Goal: Information Seeking & Learning: Learn about a topic

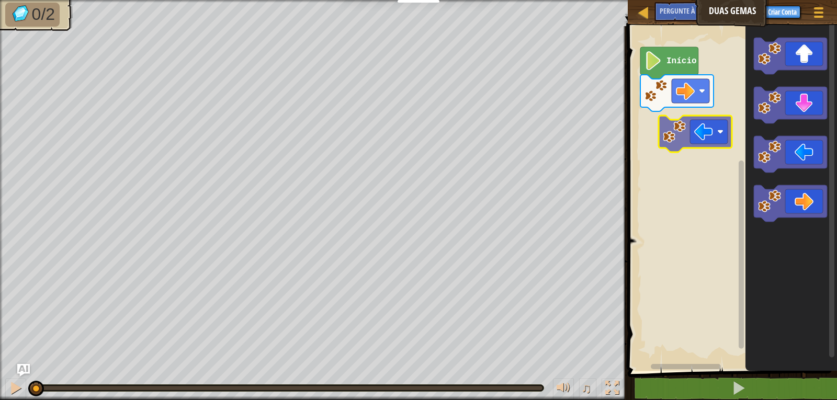
click at [684, 131] on div "Início" at bounding box center [731, 196] width 212 height 350
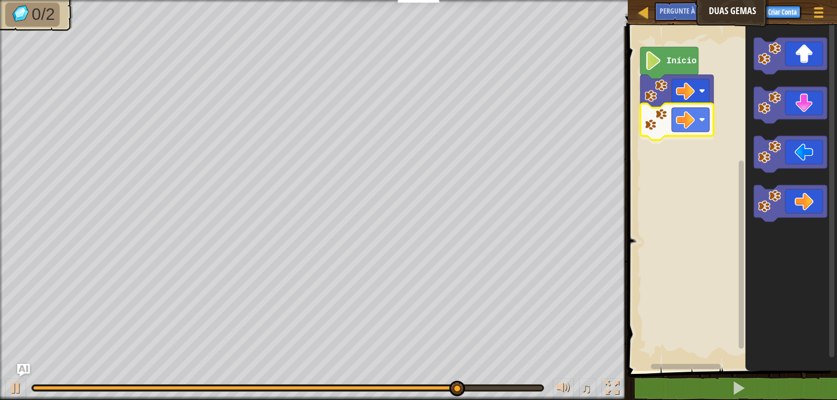
click at [677, 110] on div "Início" at bounding box center [731, 196] width 212 height 350
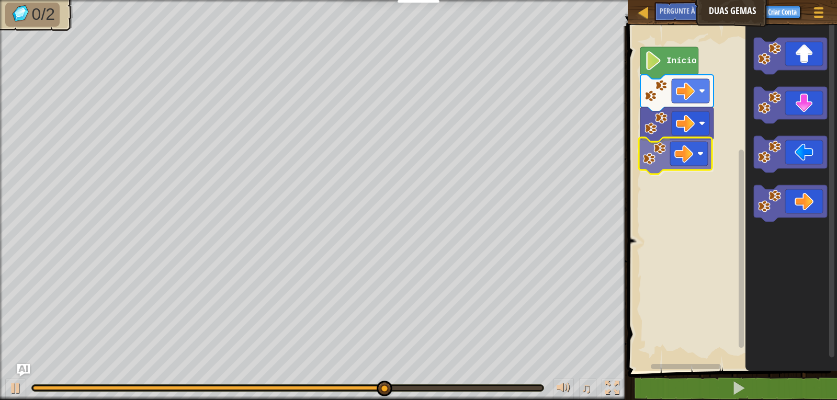
click at [688, 157] on div "Início" at bounding box center [731, 196] width 212 height 350
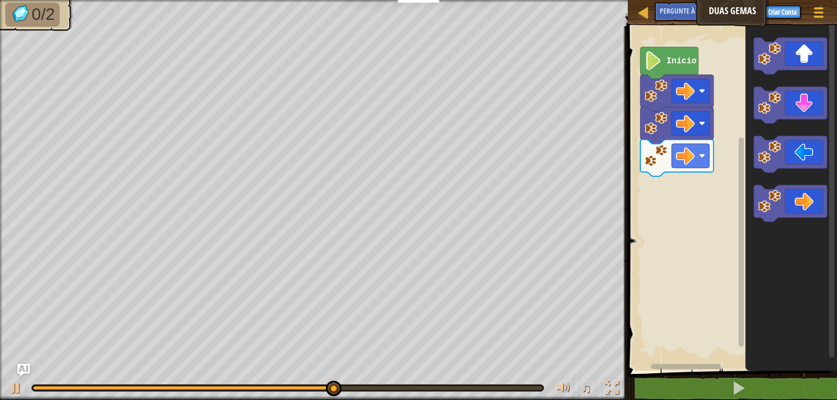
click at [717, 134] on div "Início" at bounding box center [731, 196] width 212 height 350
click at [753, 101] on icon "Espaço de trabalho do Blockly" at bounding box center [791, 196] width 92 height 350
click at [785, 33] on icon "Espaço de trabalho do Blockly" at bounding box center [791, 196] width 92 height 350
click at [749, 82] on icon "Espaço de trabalho do Blockly" at bounding box center [791, 196] width 92 height 350
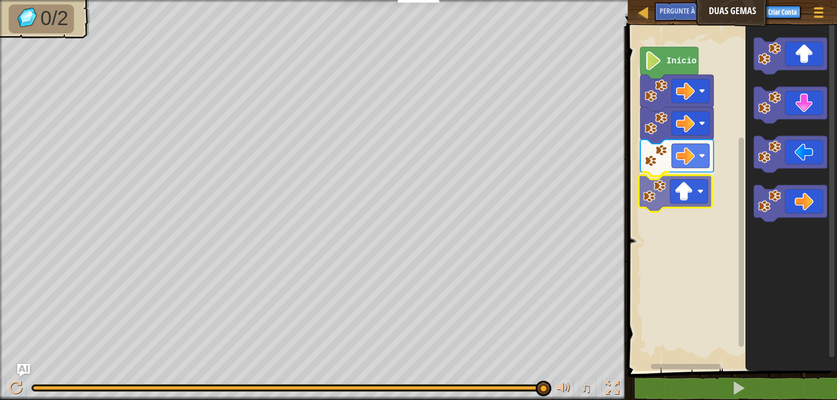
click at [647, 207] on div "Início" at bounding box center [731, 196] width 212 height 350
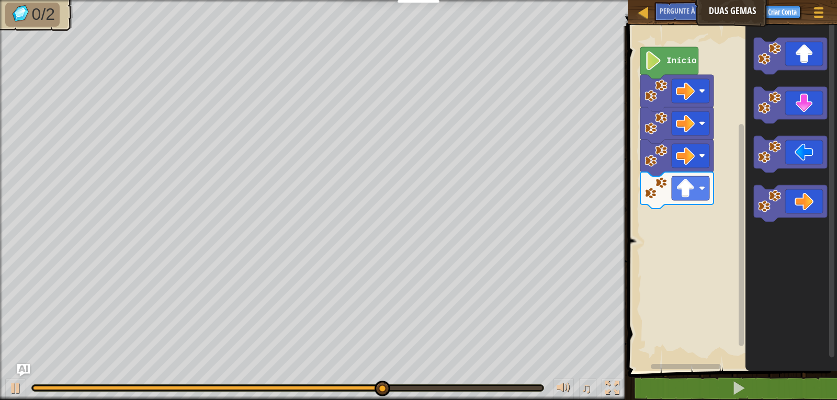
click at [770, 118] on icon "Espaço de trabalho do Blockly" at bounding box center [790, 105] width 73 height 37
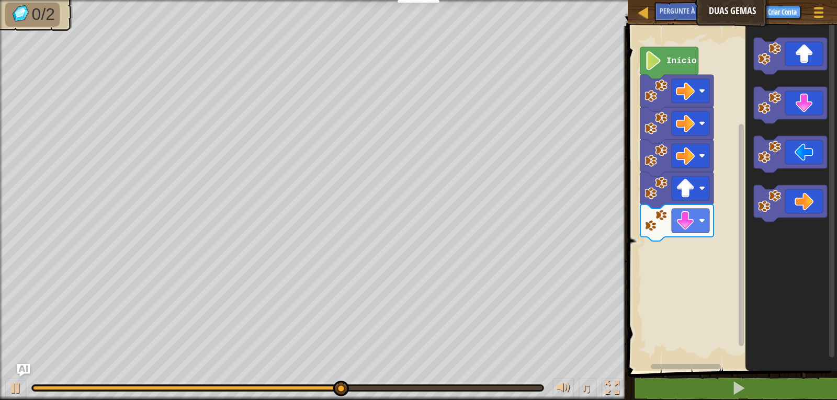
click at [721, 200] on div "Início" at bounding box center [731, 196] width 212 height 350
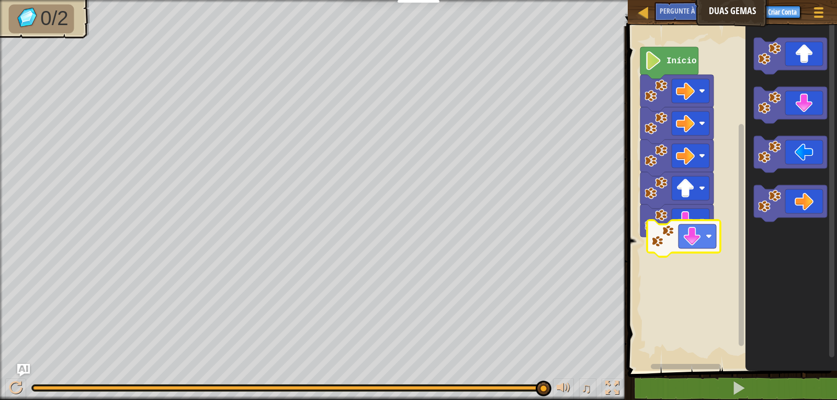
click at [682, 244] on div "Início" at bounding box center [731, 196] width 212 height 350
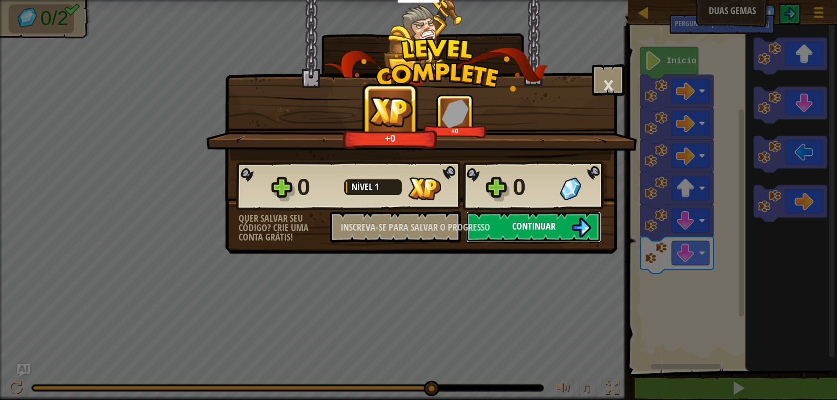
click at [540, 219] on button "Continuar" at bounding box center [533, 226] width 135 height 31
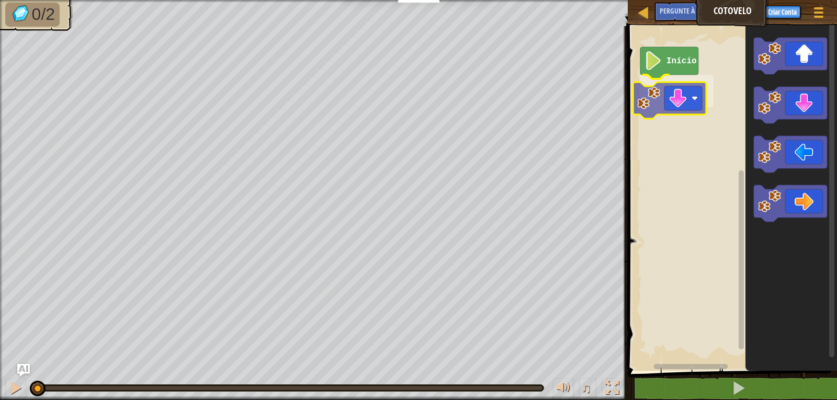
click at [674, 94] on div "Início" at bounding box center [731, 196] width 212 height 350
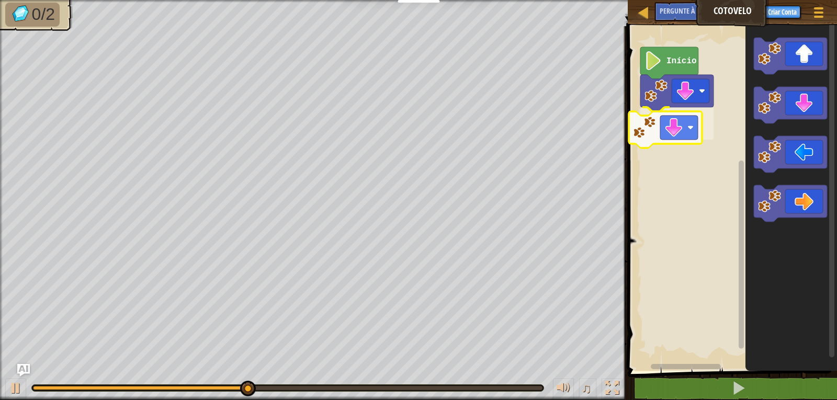
click at [660, 130] on div "Início" at bounding box center [731, 196] width 212 height 350
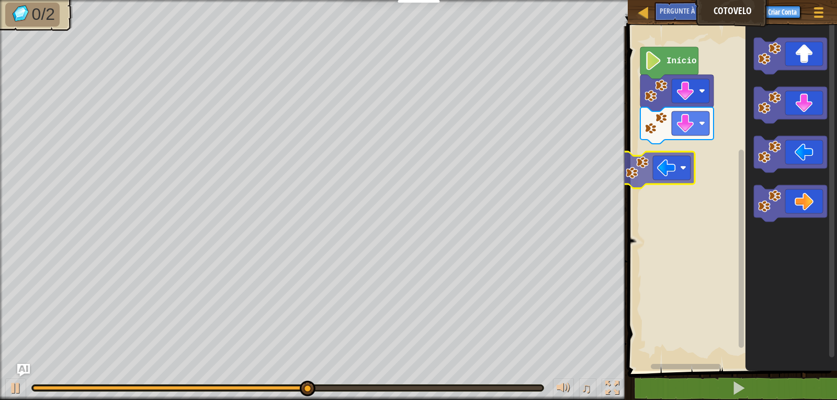
click at [648, 154] on div "Início" at bounding box center [731, 196] width 212 height 350
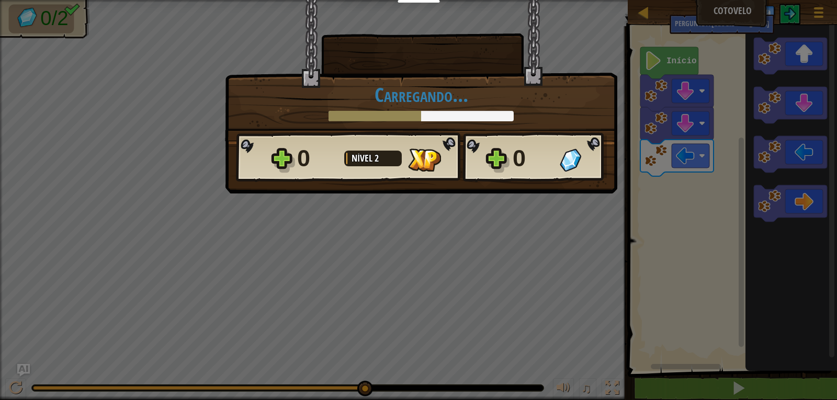
click at [795, 1] on body "Educadores Create Free Account School & District Solutions Teacher Toolkit Prev…" at bounding box center [418, 0] width 837 height 1
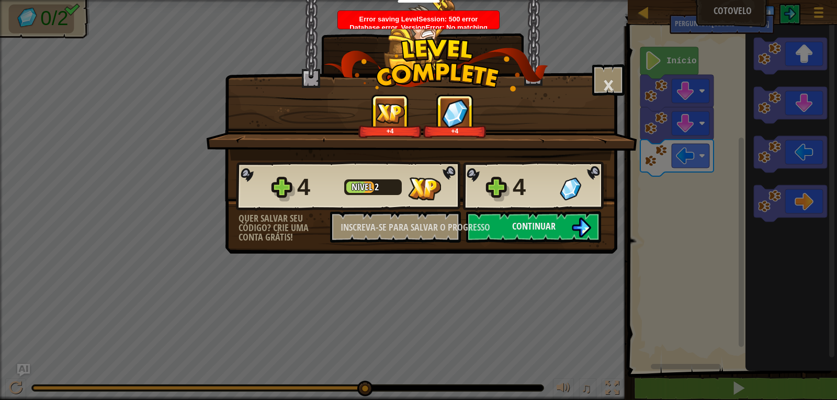
click at [571, 208] on div "4 Nível 2 4" at bounding box center [421, 186] width 371 height 50
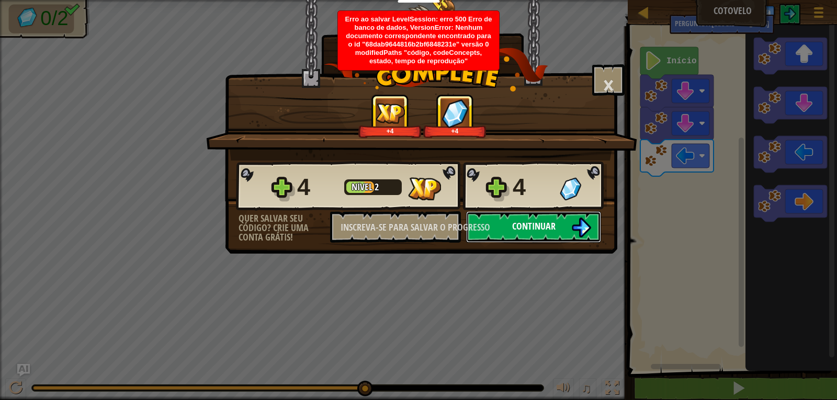
click at [571, 229] on button "Continuar" at bounding box center [533, 226] width 135 height 31
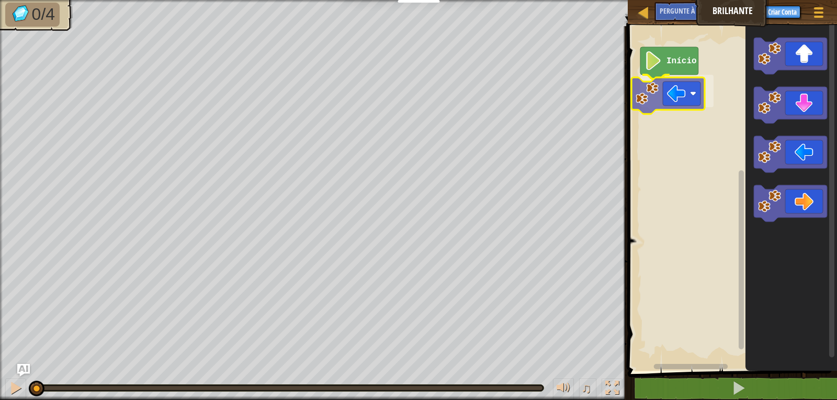
click at [685, 84] on div "Início" at bounding box center [731, 196] width 212 height 350
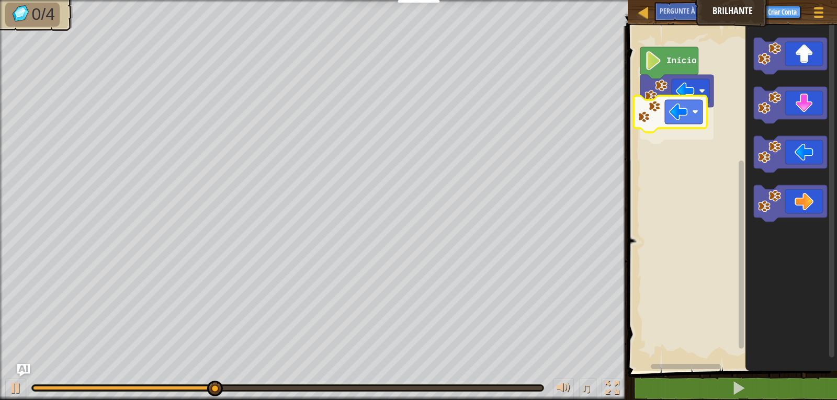
click at [651, 123] on div "Início" at bounding box center [731, 196] width 212 height 350
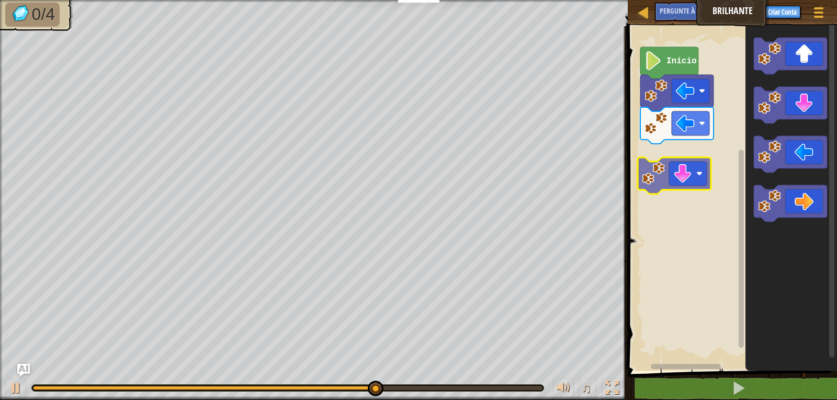
click at [691, 166] on div "Início" at bounding box center [731, 196] width 212 height 350
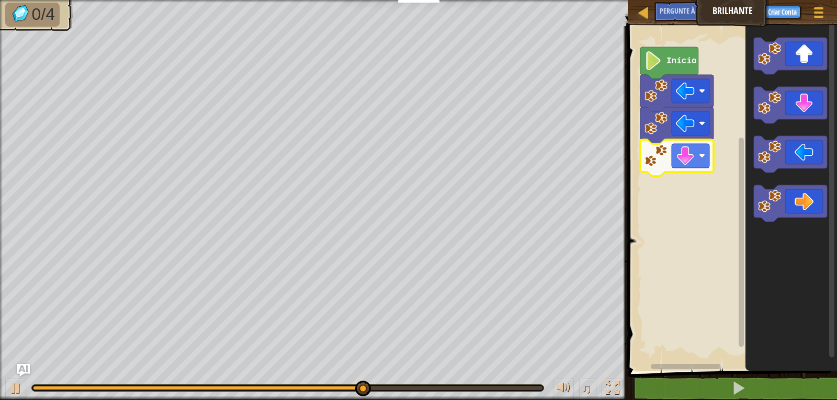
click at [818, 185] on icon "Espaço de trabalho do Blockly" at bounding box center [791, 196] width 92 height 350
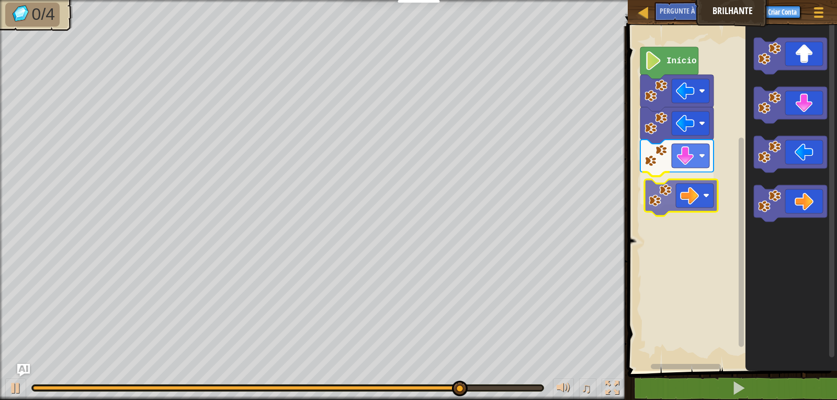
click at [693, 188] on div "Início" at bounding box center [731, 196] width 212 height 350
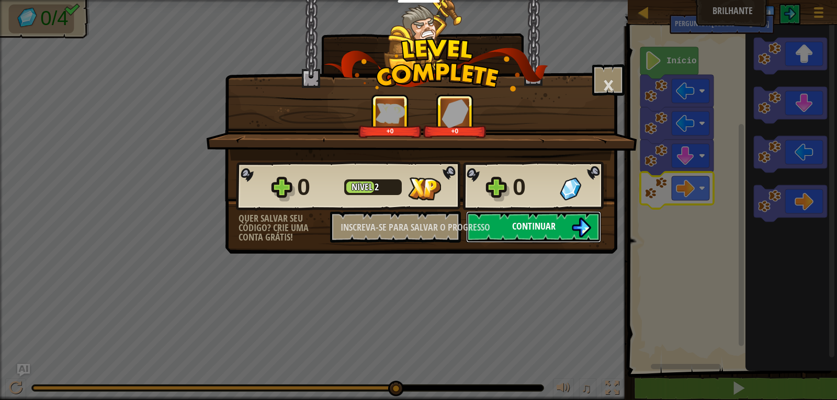
click at [581, 225] on img at bounding box center [581, 228] width 20 height 20
select select "pt-BR"
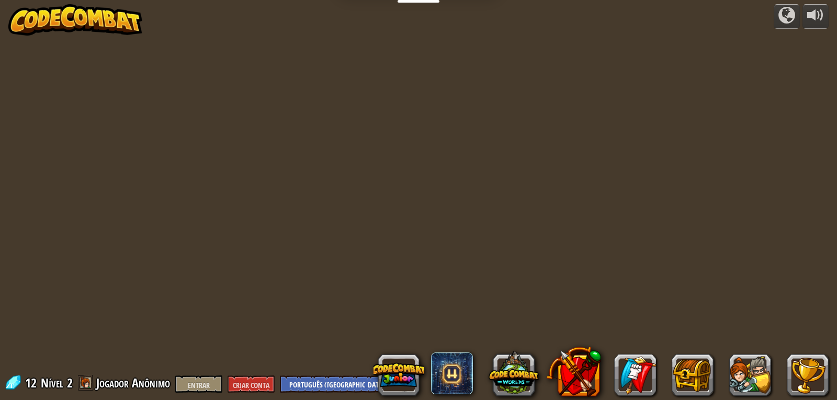
select select "pt-BR"
